Goal: Task Accomplishment & Management: Manage account settings

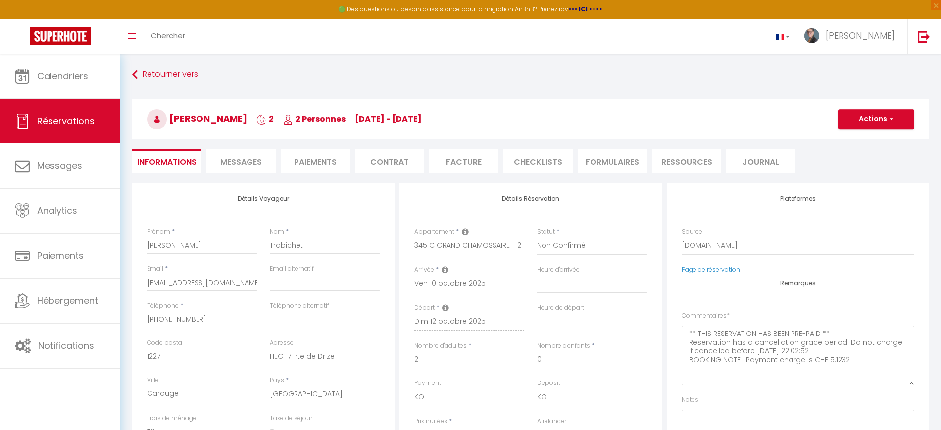
select select "CH"
select select "56314"
select select "2"
select select
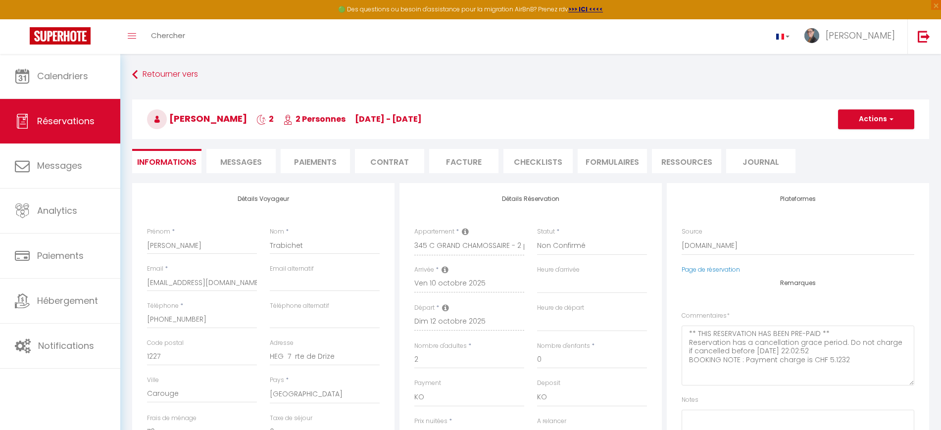
select select "10"
select select "14"
select select "2"
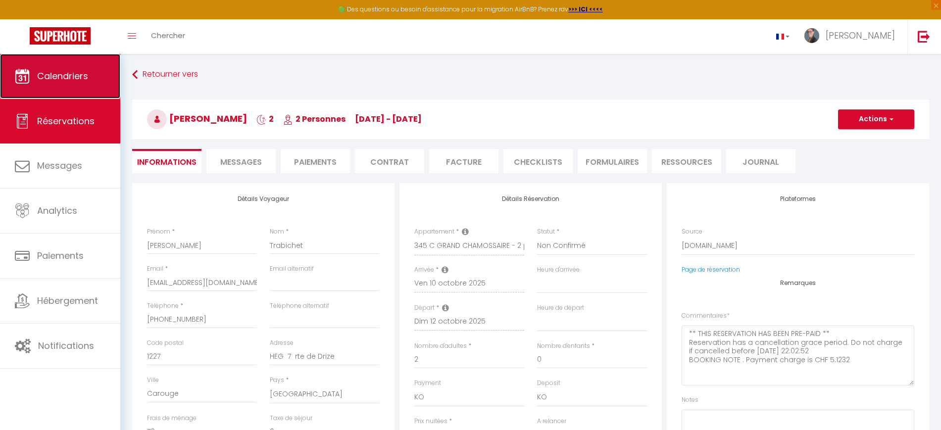
drag, startPoint x: 0, startPoint y: 0, endPoint x: 103, endPoint y: 74, distance: 127.1
click at [103, 74] on link "Calendriers" at bounding box center [60, 76] width 120 height 45
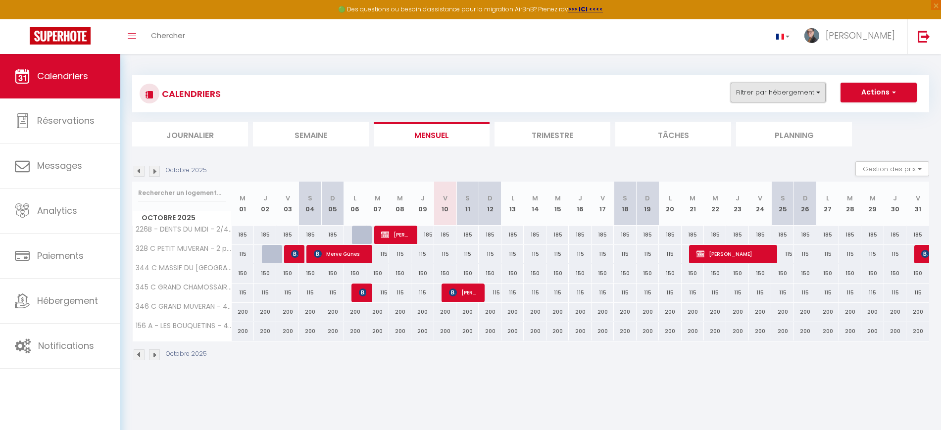
click at [752, 94] on button "Filtrer par hébergement" at bounding box center [778, 93] width 95 height 20
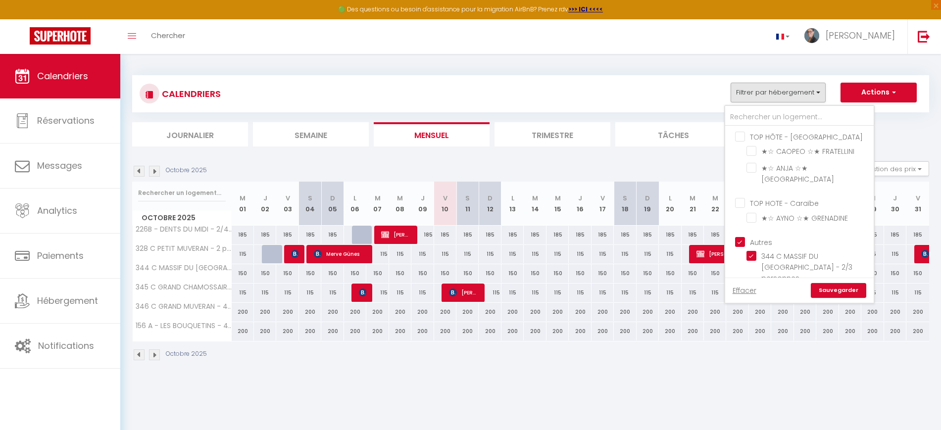
click at [742, 132] on input "TOP HÔTE - [GEOGRAPHIC_DATA]" at bounding box center [809, 136] width 149 height 10
checkbox input "true"
checkbox input "false"
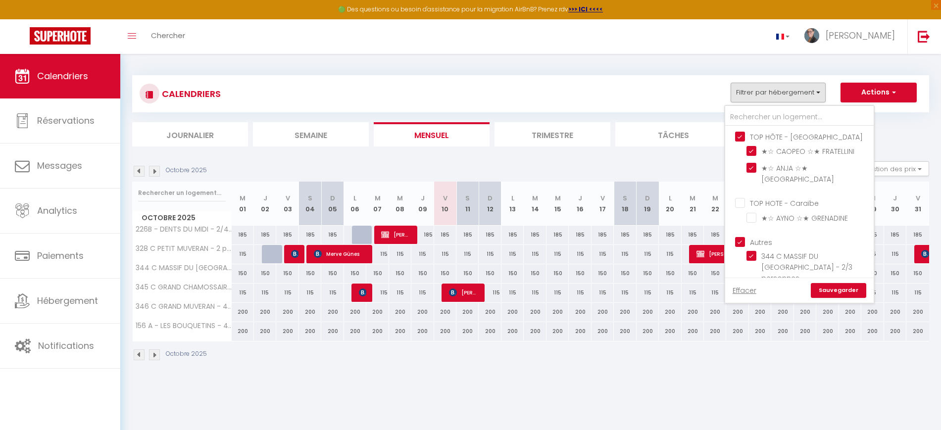
click at [834, 290] on link "Sauvegarder" at bounding box center [838, 290] width 55 height 15
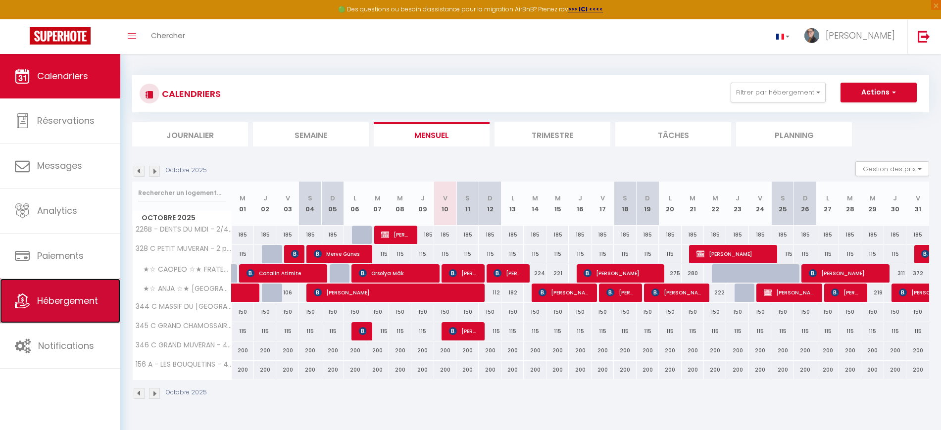
click at [60, 303] on span "Hébergement" at bounding box center [67, 301] width 61 height 12
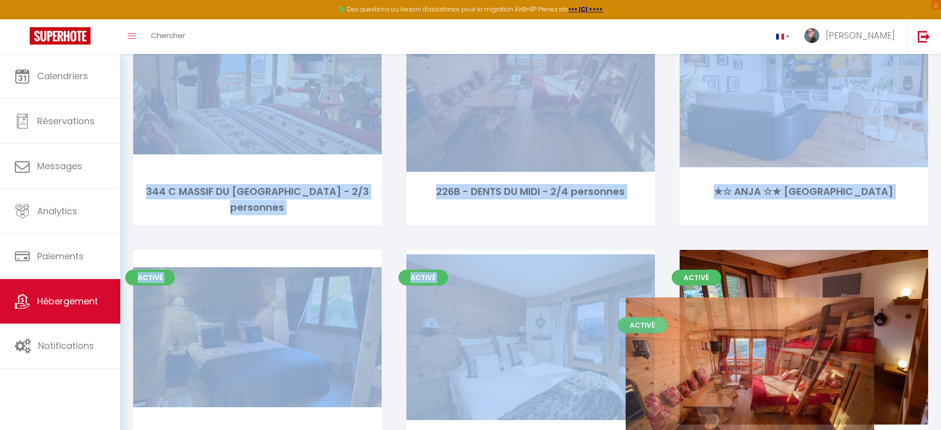
scroll to position [437, 0]
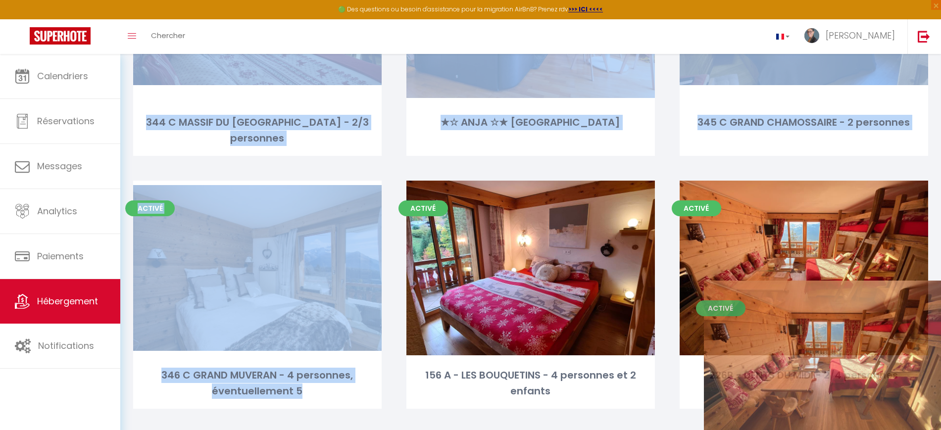
drag, startPoint x: 428, startPoint y: 148, endPoint x: 726, endPoint y: 409, distance: 396.7
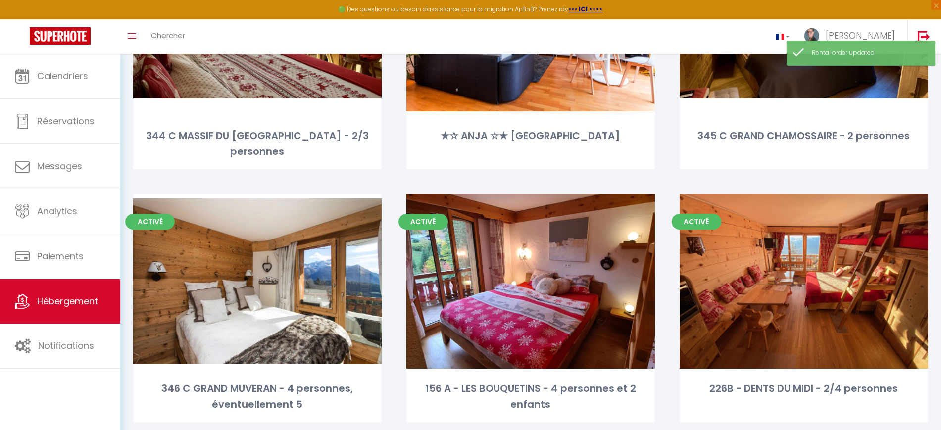
click at [624, 414] on div "Activé Editer 156 A - LES BOUQUETINS - 4 personnes et 2 enfants" at bounding box center [530, 320] width 273 height 253
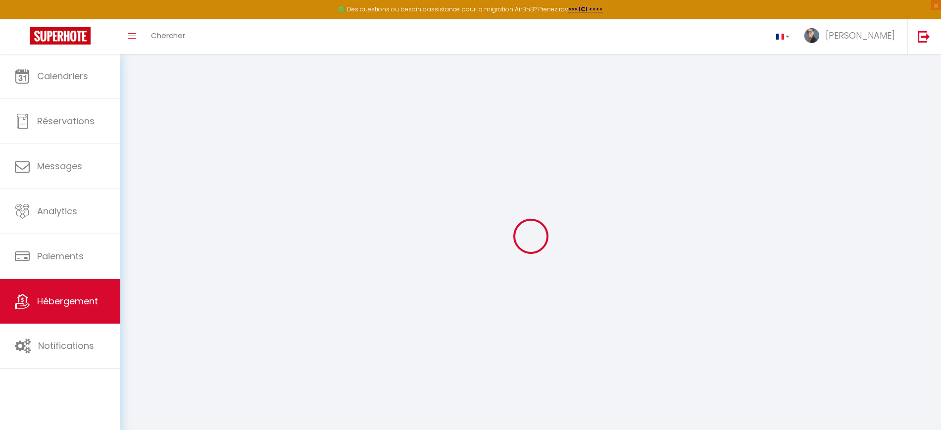
type input "156 A - LES BOUQUETINS - 4 personnes et 2 enfants"
type input "[PERSON_NAME] et [PERSON_NAME]"
type input "FROEHLICH"
type input "Rue [PERSON_NAME] 44"
type input "2900"
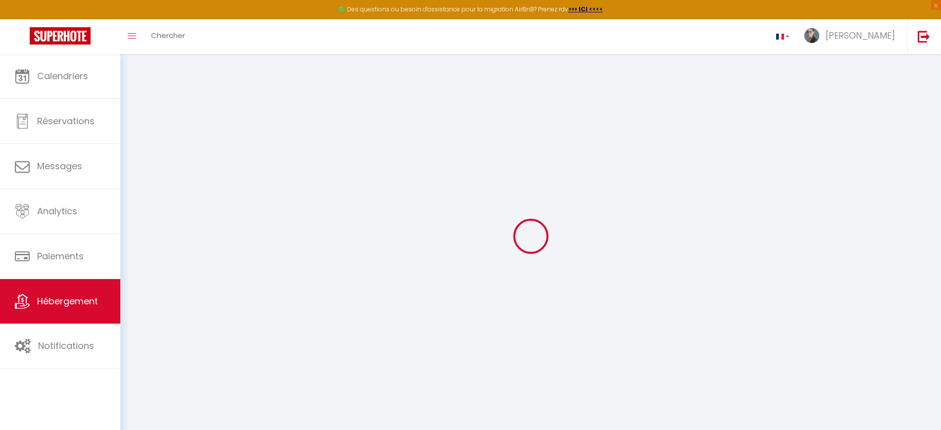
type input "Porrentruy"
select select "6"
select select "4"
type input "202"
type input "10"
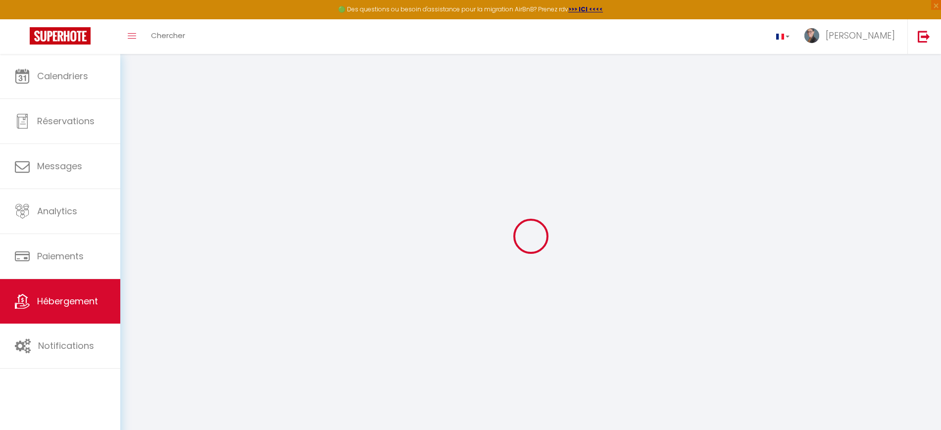
type input "120"
type input "300"
type input "8.1"
select select
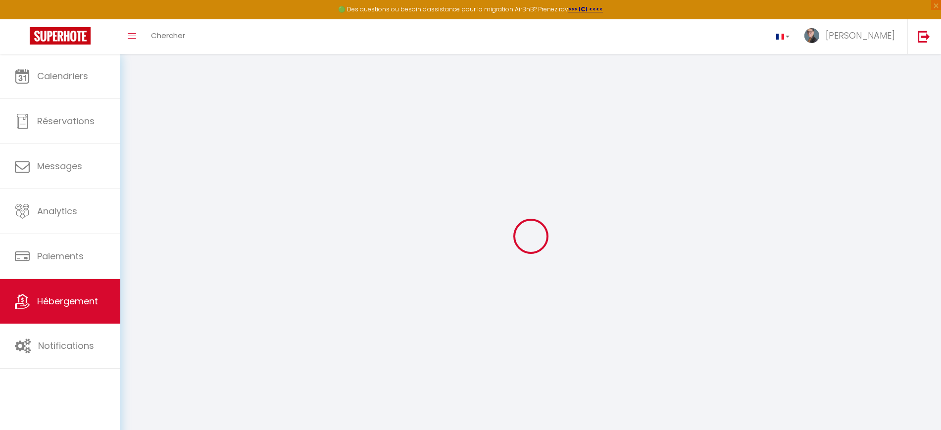
select select
type input "[GEOGRAPHIC_DATA]"
type input "1884"
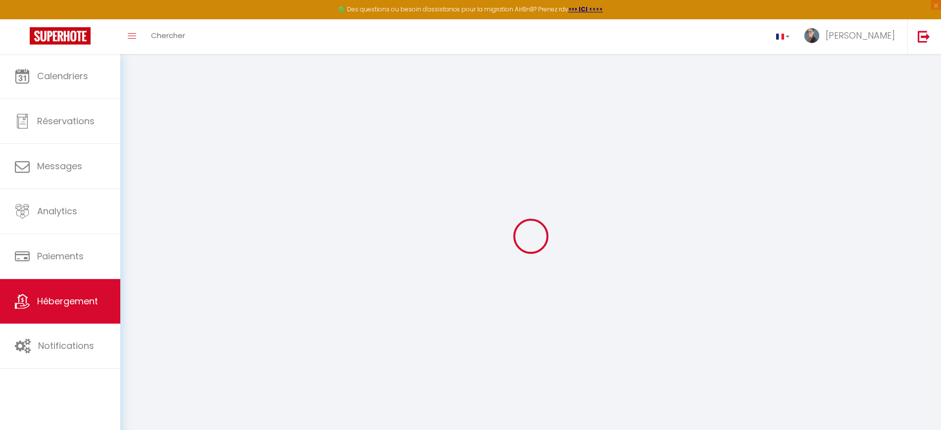
type input "[GEOGRAPHIC_DATA]"
select select "208"
type input "[EMAIL_ADDRESS][DOMAIN_NAME]"
select select
checkbox input "false"
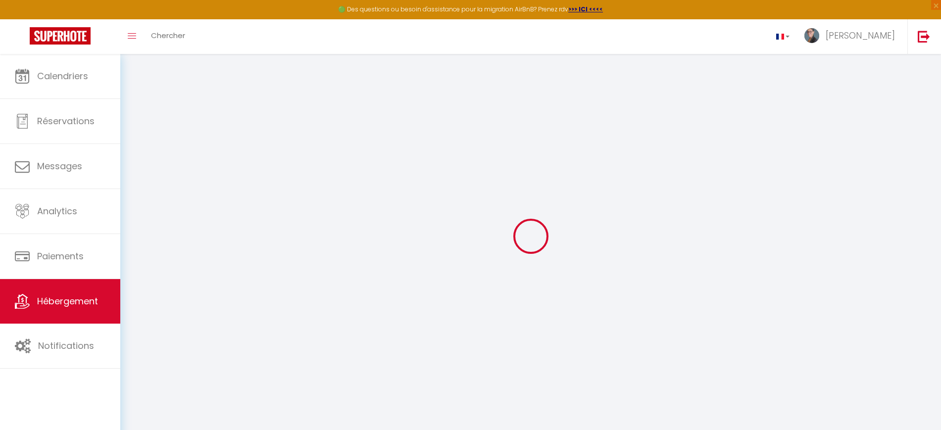
checkbox input "false"
select select "94"
select select
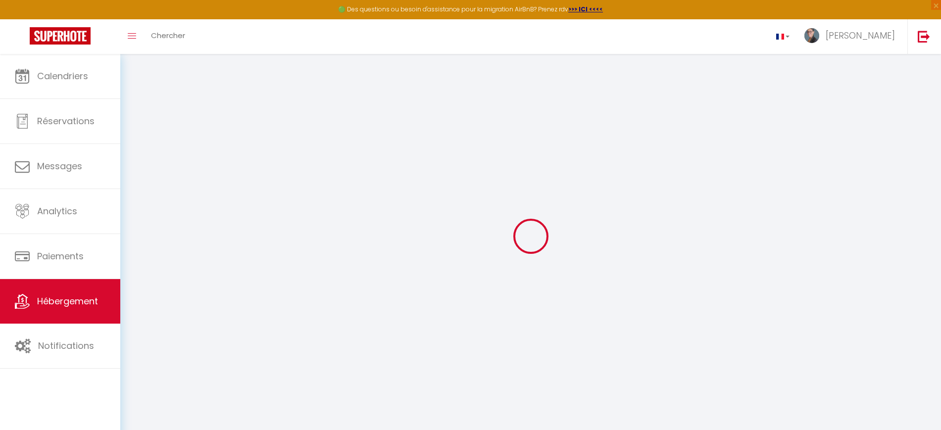
select select
type input "43"
type input "120"
type input "0"
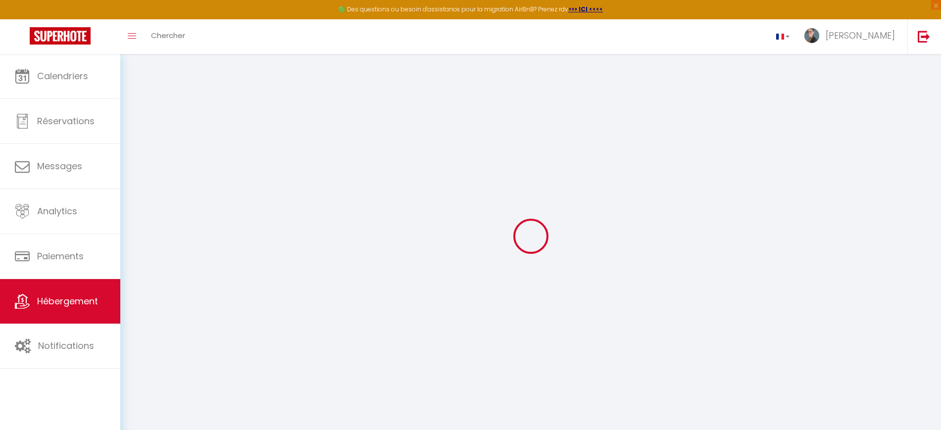
type input "0"
select select
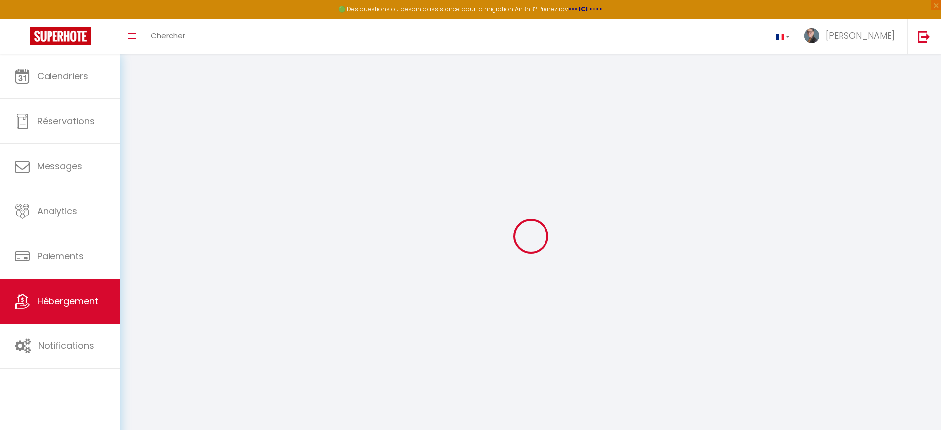
select select
checkbox input "false"
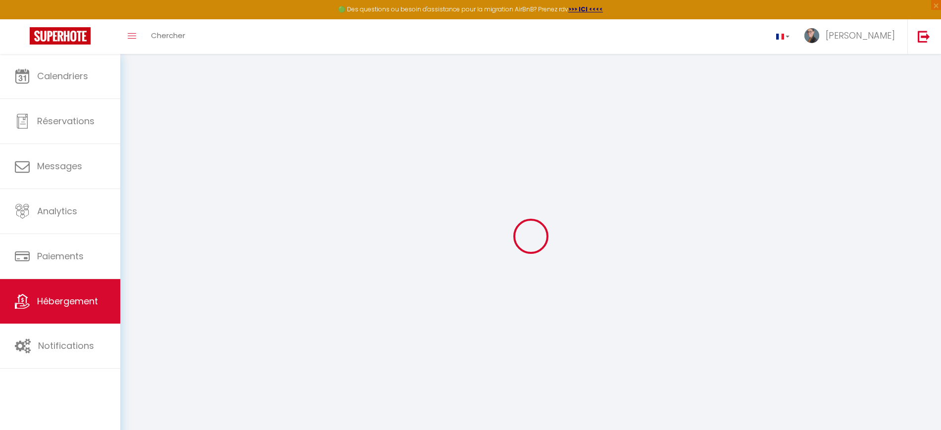
checkbox input "false"
select select
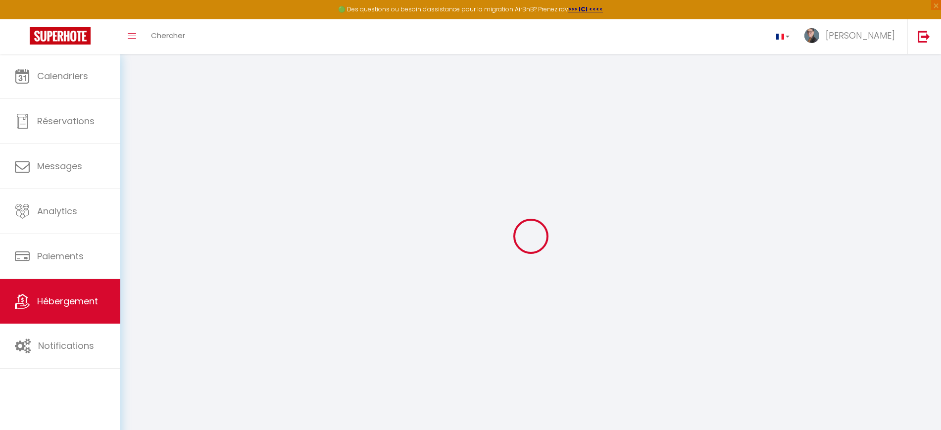
select select
checkbox input "false"
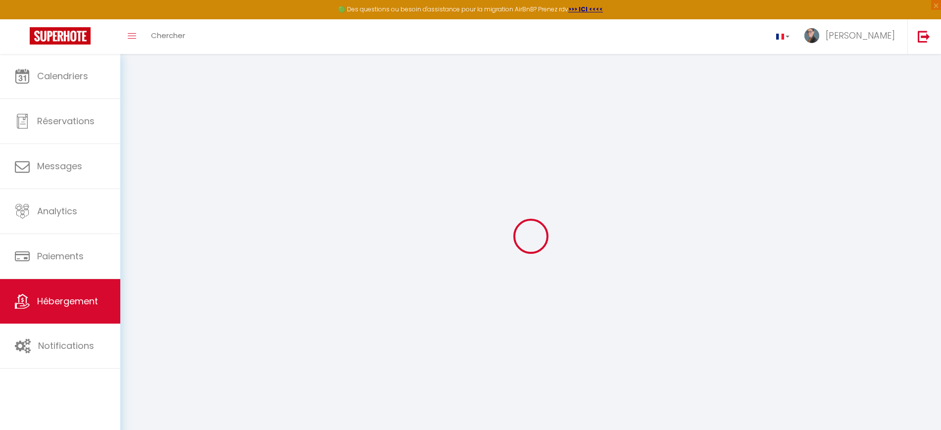
checkbox input "false"
select select
checkbox input "false"
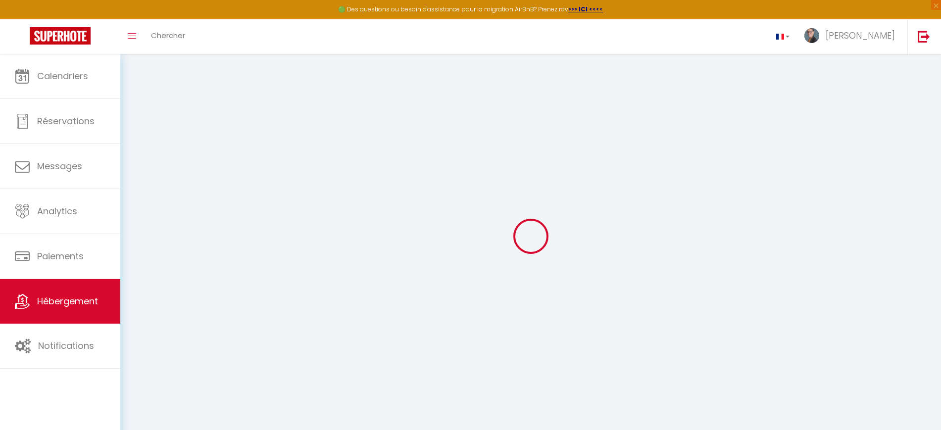
checkbox input "false"
select select
select select "15:30"
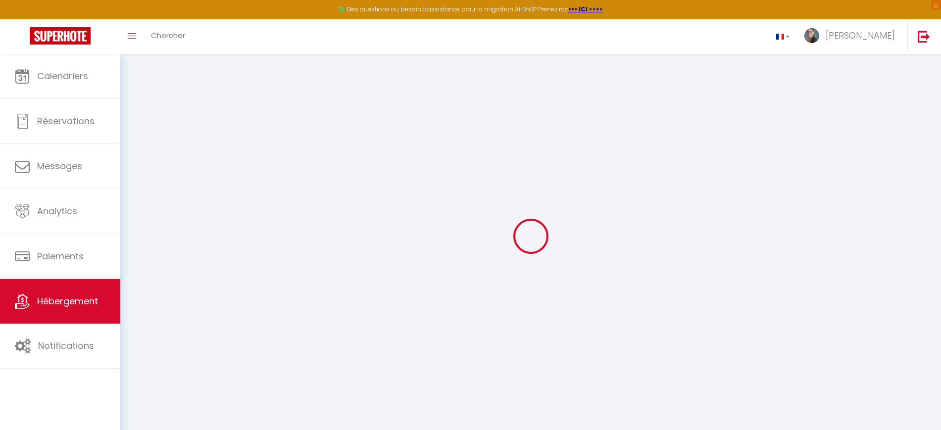
select select "23:45"
select select "11:00"
select select "15"
select select "120"
select select
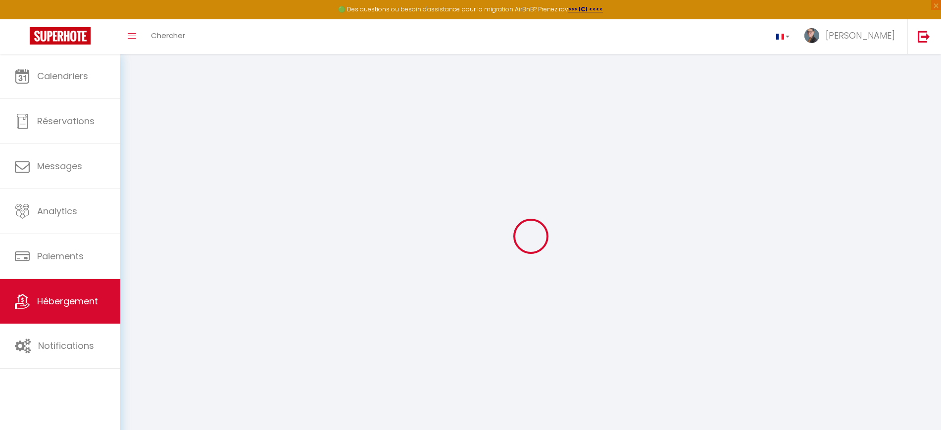
checkbox input "false"
select select
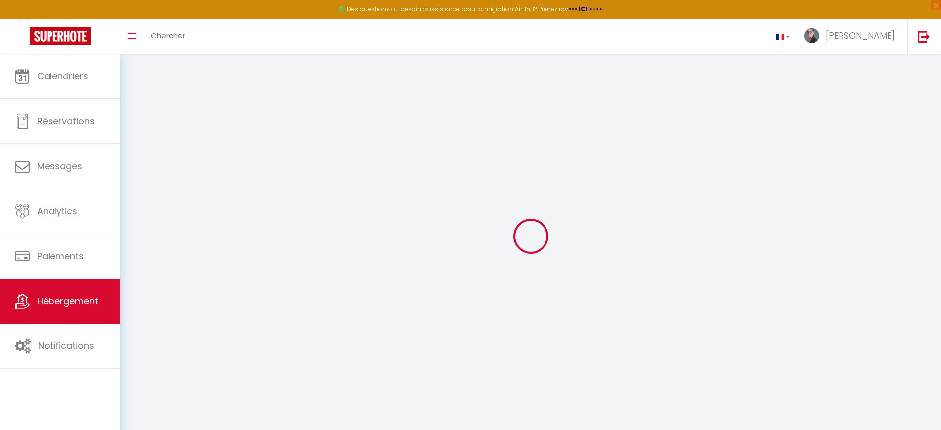
select select
checkbox input "false"
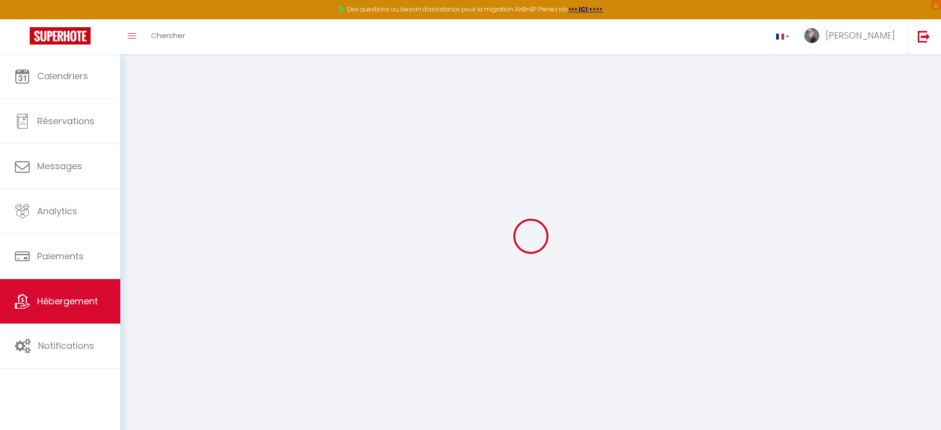
select select
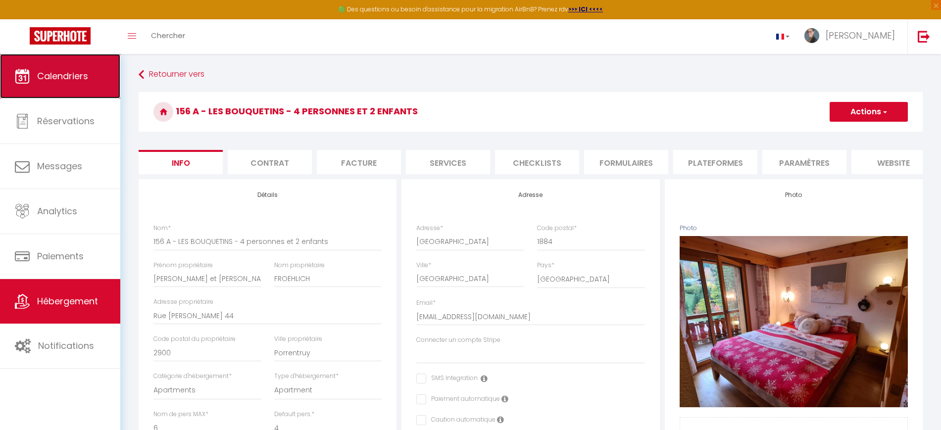
click at [66, 76] on span "Calendriers" at bounding box center [62, 76] width 51 height 12
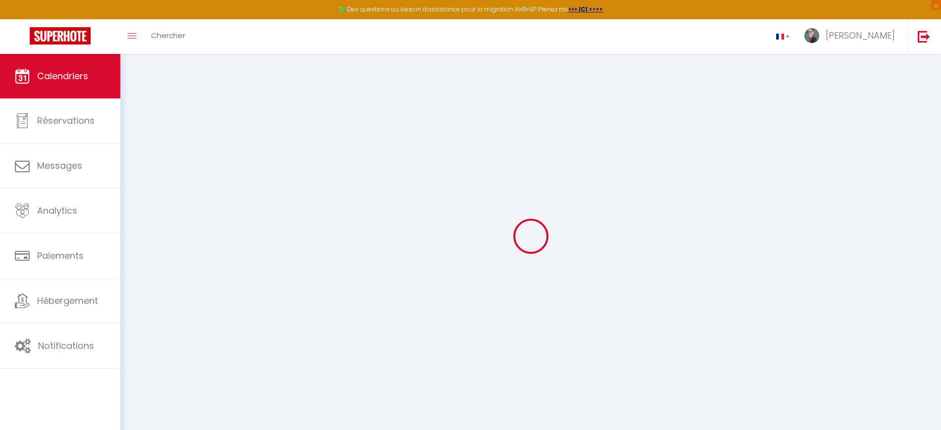
select select
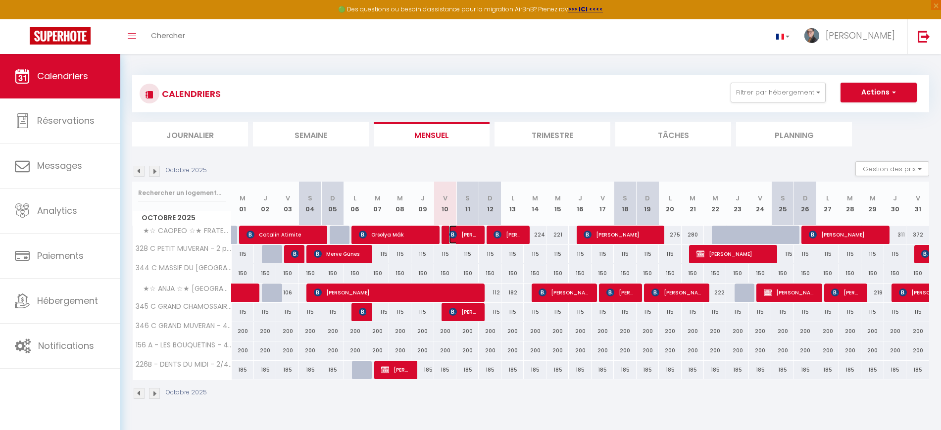
click at [476, 238] on span "[PERSON_NAME]" at bounding box center [464, 234] width 30 height 19
select select "OK"
select select "KO"
select select "0"
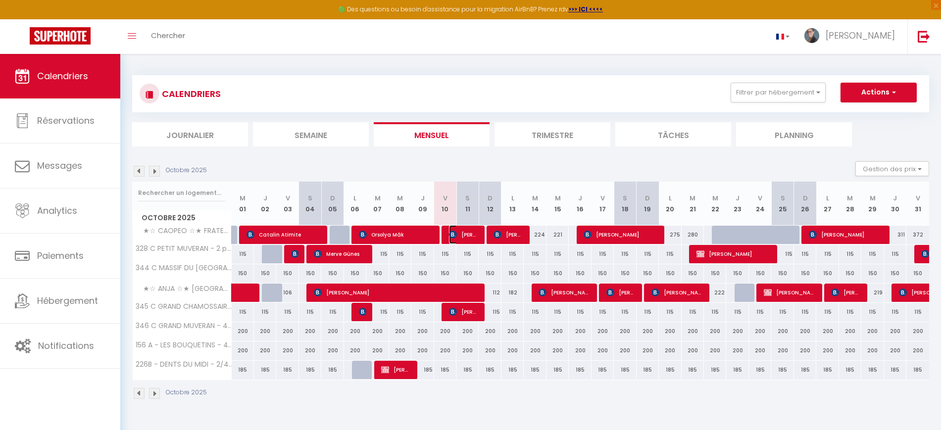
select select "1"
select select
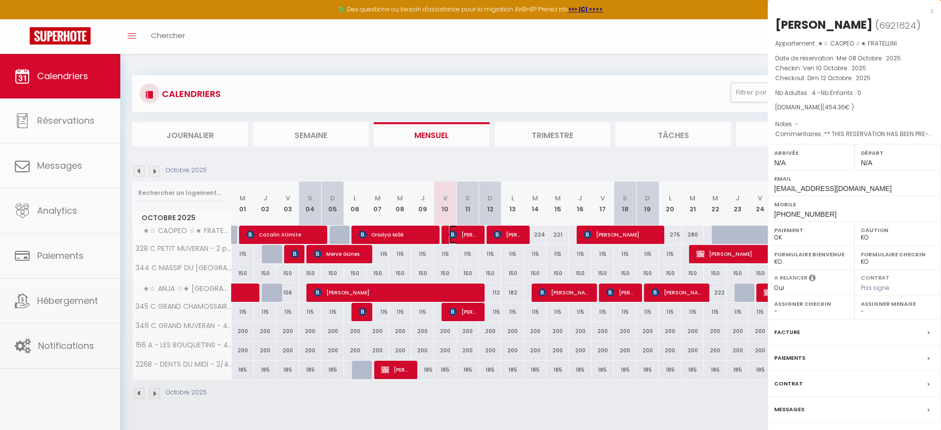
select select "26039"
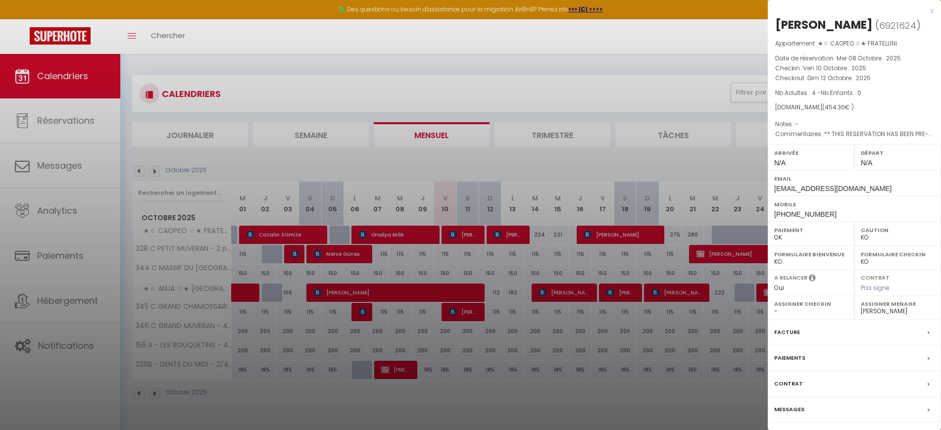
click at [793, 405] on label "Messages" at bounding box center [789, 409] width 30 height 10
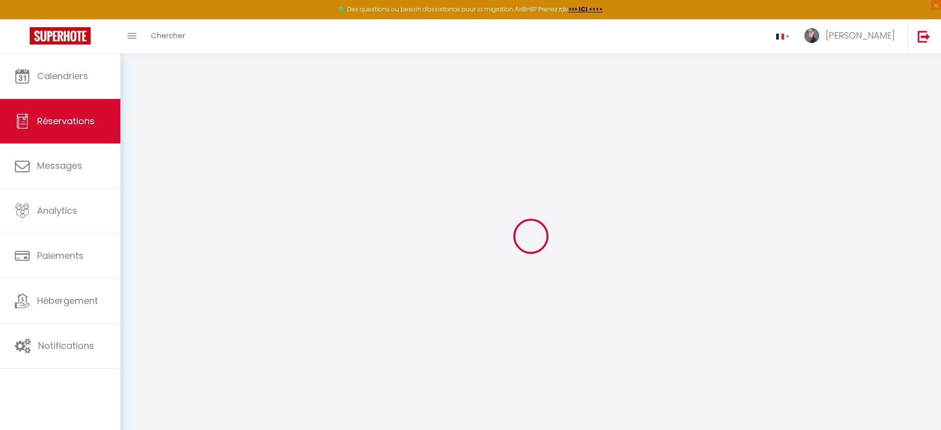
select select
checkbox input "false"
select index
select select
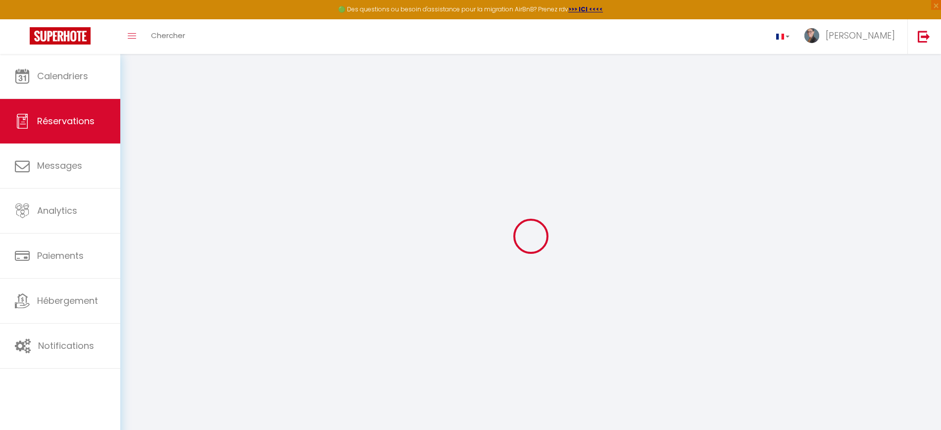
select select
checkbox input "false"
select index
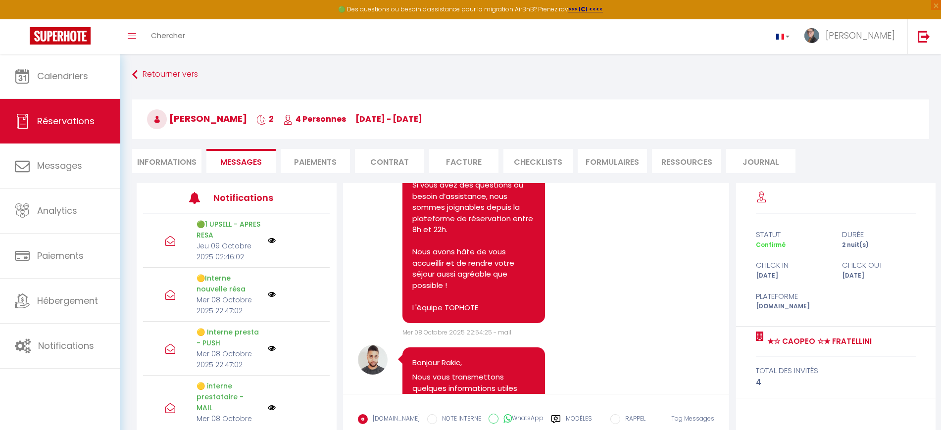
scroll to position [417, 0]
select select
select index
click at [181, 167] on li "Informations" at bounding box center [166, 161] width 69 height 24
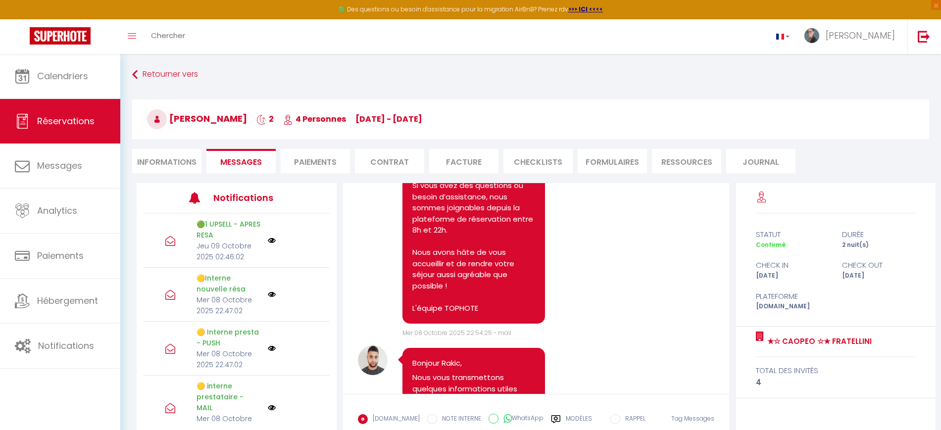
select select
select index
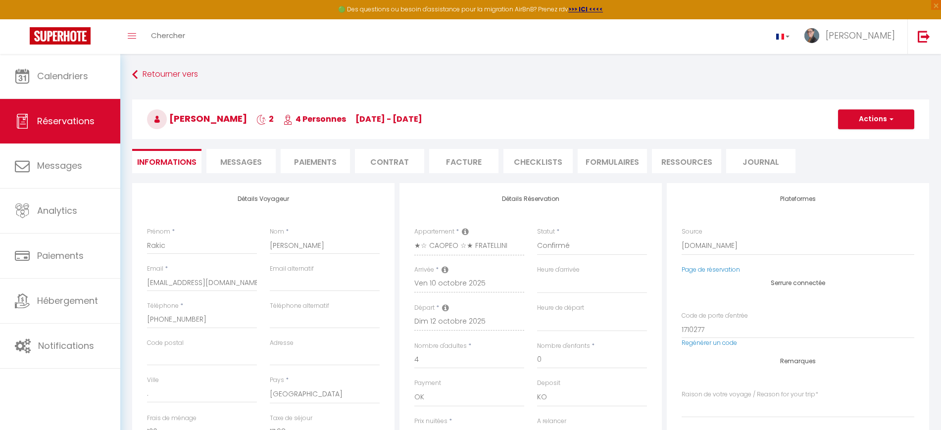
select select
select index
checkbox input "false"
select select
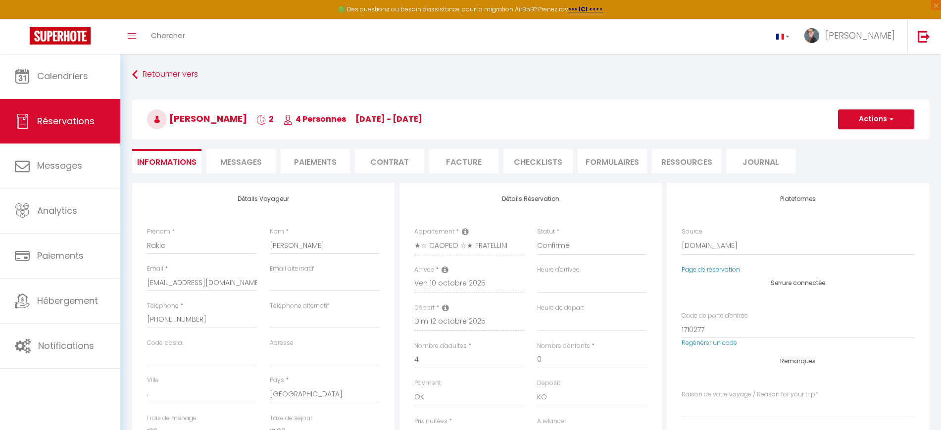
select select
select index
checkbox input "false"
select select
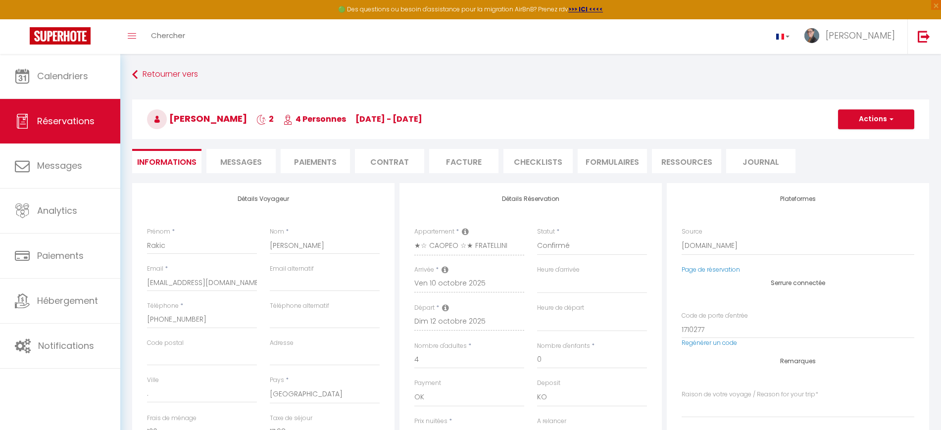
select index
checkbox input "false"
select select
select index
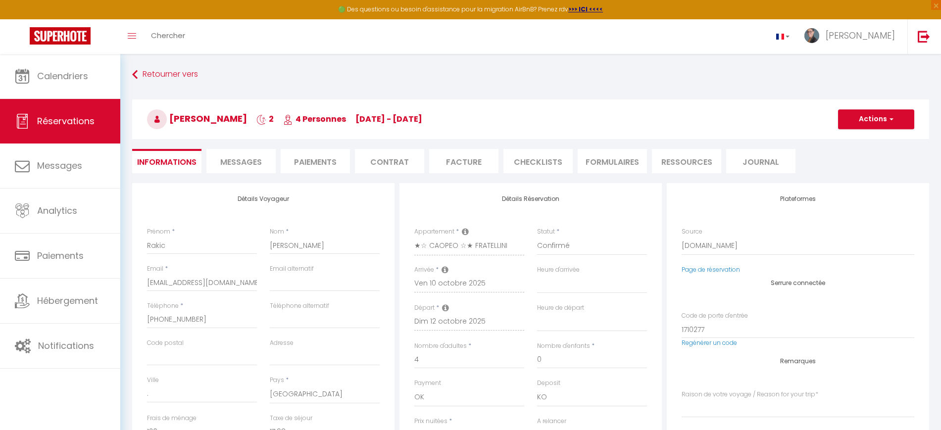
checkbox input "false"
select select
select index
checkbox input "false"
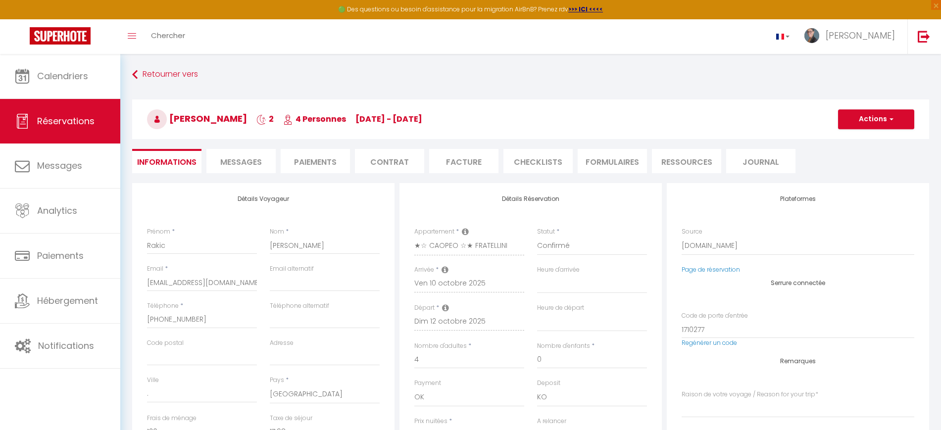
click at [242, 163] on span "Messages" at bounding box center [241, 161] width 42 height 11
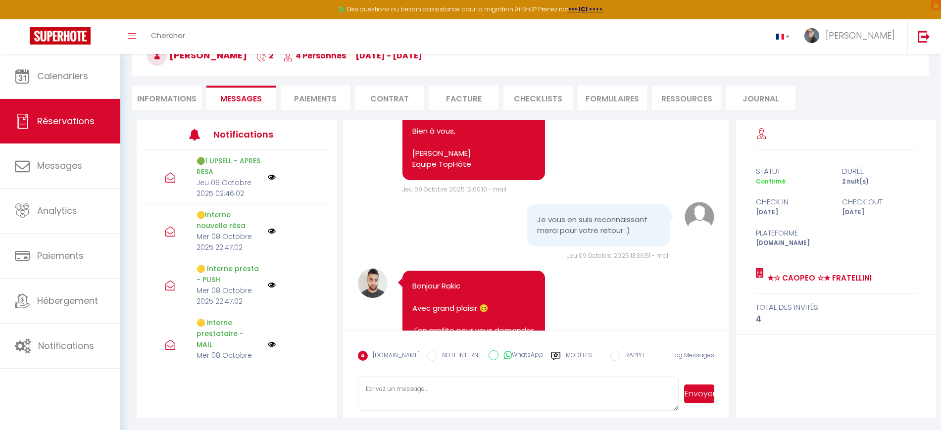
scroll to position [3185, 0]
